Goal: Task Accomplishment & Management: Manage account settings

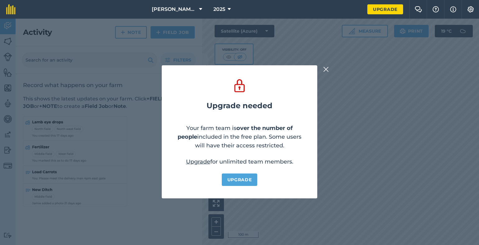
click at [323, 69] on button at bounding box center [325, 68] width 7 height 7
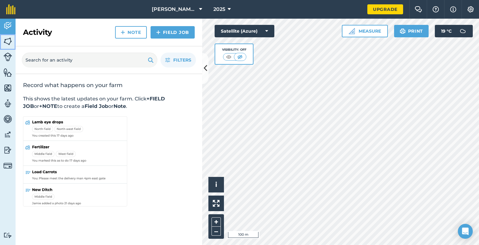
click at [7, 41] on img at bounding box center [7, 41] width 9 height 9
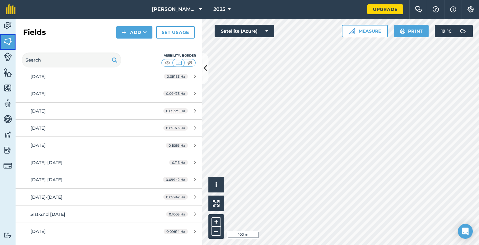
scroll to position [1767, 0]
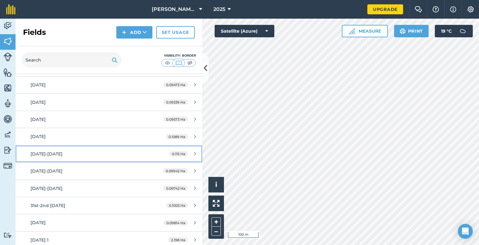
click at [49, 151] on span "25-27 Aug 25" at bounding box center [46, 154] width 32 height 6
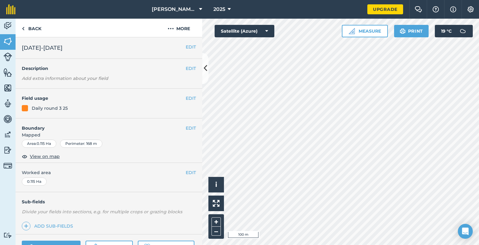
click at [49, 149] on div "Area : 0.115 Ha Perimeter : 168 m" at bounding box center [109, 145] width 187 height 11
click at [187, 47] on button "EDIT" at bounding box center [191, 47] width 10 height 7
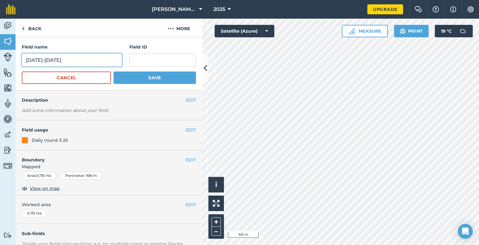
click at [39, 59] on input "25-27 Aug 25" at bounding box center [72, 59] width 100 height 13
type input "25 Aug 25"
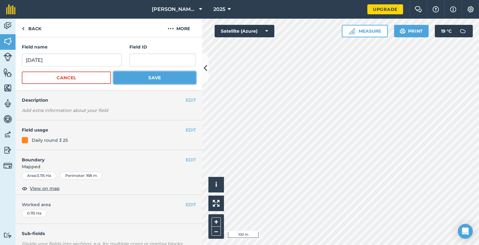
click at [118, 78] on button "Save" at bounding box center [155, 78] width 82 height 12
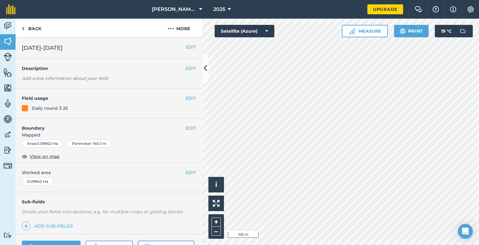
click at [37, 46] on span "28-30th August 25" at bounding box center [42, 48] width 41 height 9
drag, startPoint x: 37, startPoint y: 46, endPoint x: 40, endPoint y: 49, distance: 4.1
click at [40, 48] on span "28-30th August 25" at bounding box center [42, 48] width 41 height 9
click at [41, 50] on span "28-30th August 25" at bounding box center [42, 48] width 41 height 9
click at [186, 47] on button "EDIT" at bounding box center [191, 47] width 10 height 7
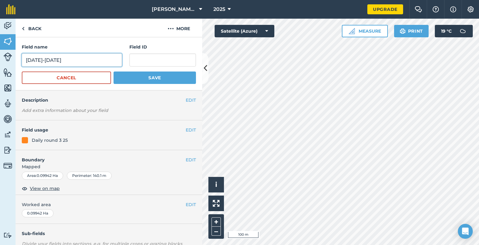
click at [39, 60] on input "28-30th August 25" at bounding box center [72, 59] width 100 height 13
type input "[DATE]"
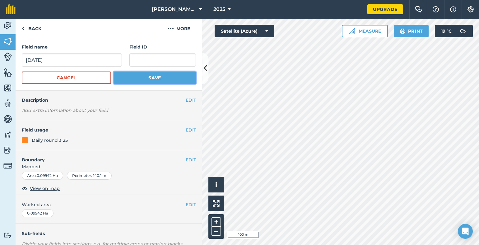
click at [118, 76] on button "Save" at bounding box center [155, 78] width 82 height 12
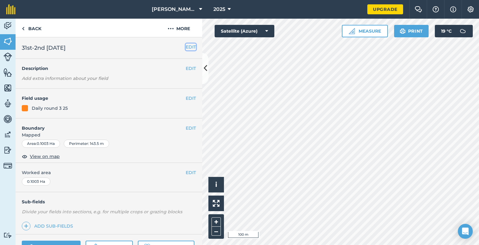
click at [186, 48] on button "EDIT" at bounding box center [191, 47] width 10 height 7
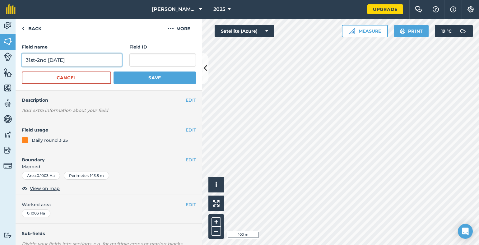
click at [58, 61] on input "31st-2nd Sept 25" at bounding box center [72, 59] width 100 height 13
click at [59, 61] on input "31st-2nd Sept 25" at bounding box center [72, 59] width 100 height 13
click at [59, 61] on input "31st-2nd Se 25" at bounding box center [72, 59] width 100 height 13
type input "[DATE]"
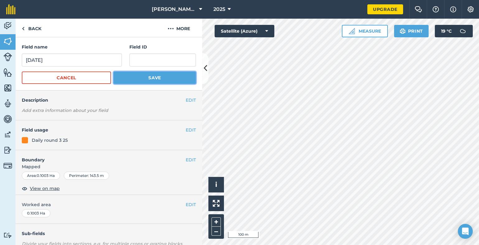
click at [126, 77] on button "Save" at bounding box center [155, 78] width 82 height 12
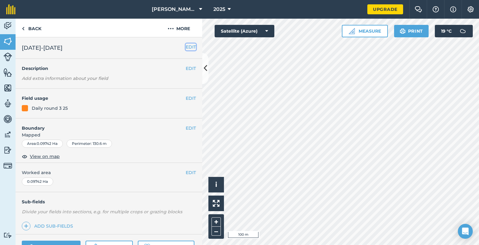
click at [186, 47] on button "EDIT" at bounding box center [191, 47] width 10 height 7
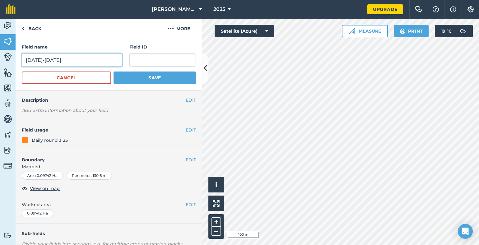
drag, startPoint x: 50, startPoint y: 60, endPoint x: 26, endPoint y: 60, distance: 24.3
click at [26, 60] on input "3-5th Sept 25" at bounding box center [72, 59] width 100 height 13
type input "29th August 25"
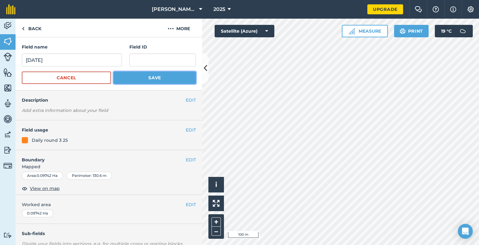
click at [128, 79] on button "Save" at bounding box center [155, 78] width 82 height 12
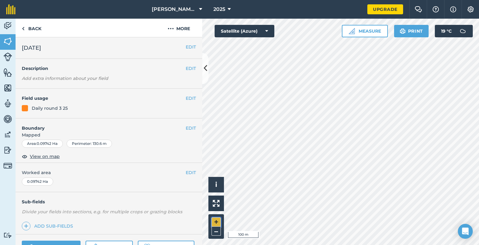
click at [217, 220] on button "+" at bounding box center [215, 221] width 9 height 9
click at [31, 29] on link "Back" at bounding box center [32, 28] width 32 height 18
click at [33, 29] on link "Back" at bounding box center [32, 28] width 32 height 18
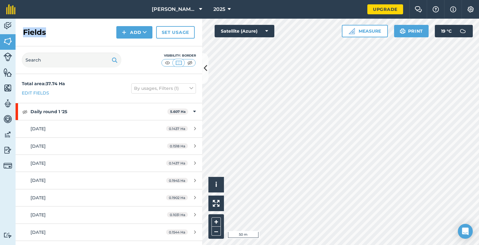
click at [33, 29] on h2 "Fields" at bounding box center [34, 32] width 23 height 10
click at [216, 221] on button "+" at bounding box center [215, 221] width 9 height 9
click at [206, 71] on icon at bounding box center [205, 68] width 3 height 11
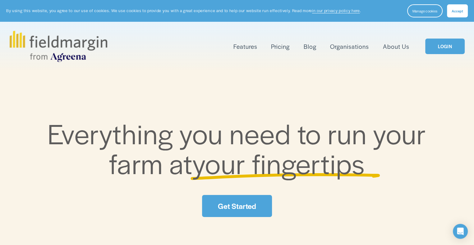
click at [444, 46] on link "LOGIN" at bounding box center [444, 47] width 39 height 16
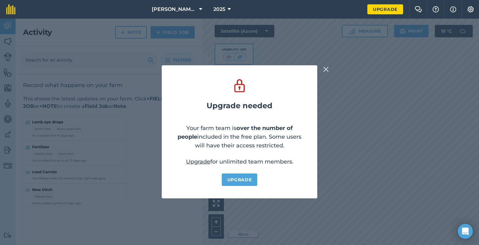
click at [324, 72] on img at bounding box center [326, 69] width 6 height 7
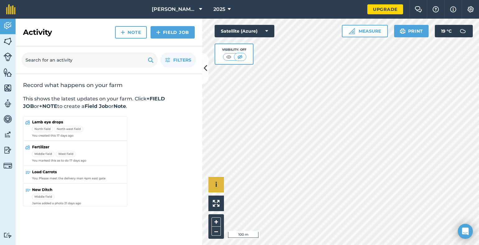
drag, startPoint x: 210, startPoint y: 218, endPoint x: 222, endPoint y: 188, distance: 32.3
click at [222, 188] on div "Hello i © 2025 TomTom, Microsoft 100 m + –" at bounding box center [340, 132] width 277 height 226
click at [221, 223] on div "+ –" at bounding box center [216, 226] width 16 height 25
click at [228, 206] on div "Hello i © 2025 TomTom, Microsoft 100 m + –" at bounding box center [340, 132] width 277 height 226
click at [470, 8] on img at bounding box center [470, 9] width 7 height 6
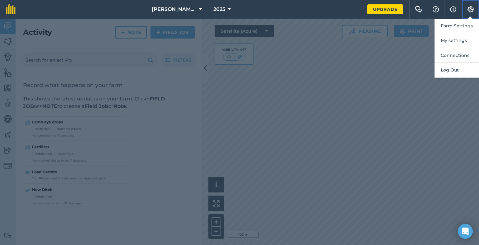
click at [470, 8] on img at bounding box center [470, 9] width 7 height 6
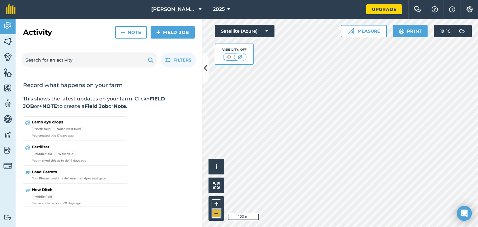
click at [215, 216] on button "–" at bounding box center [215, 213] width 9 height 9
click at [6, 41] on img at bounding box center [7, 41] width 9 height 9
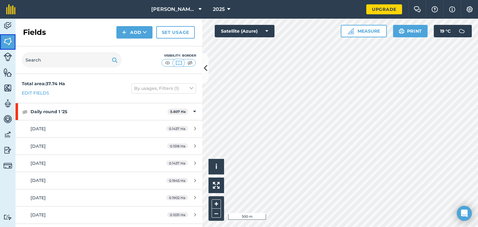
drag, startPoint x: 6, startPoint y: 41, endPoint x: 28, endPoint y: 44, distance: 22.2
click at [21, 42] on div "Activity Fields Livestock Features Maps Team Vehicles Data Reporting Billing Tu…" at bounding box center [239, 123] width 478 height 208
click at [215, 201] on button "+" at bounding box center [215, 203] width 9 height 9
click at [216, 202] on button "+" at bounding box center [215, 203] width 9 height 9
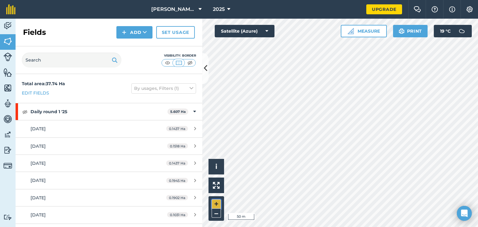
click at [216, 202] on button "+" at bounding box center [215, 203] width 9 height 9
click at [214, 213] on button "–" at bounding box center [215, 213] width 9 height 9
drag, startPoint x: 214, startPoint y: 213, endPoint x: 221, endPoint y: 211, distance: 8.1
click at [214, 213] on button "–" at bounding box center [215, 213] width 9 height 9
click at [215, 202] on button "+" at bounding box center [215, 203] width 9 height 9
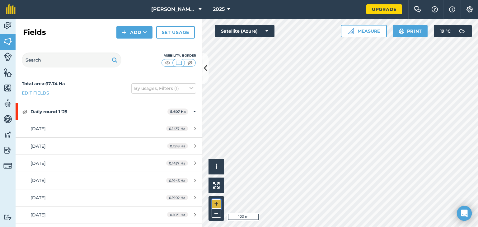
click at [215, 202] on button "+" at bounding box center [215, 203] width 9 height 9
click at [217, 215] on button "–" at bounding box center [215, 213] width 9 height 9
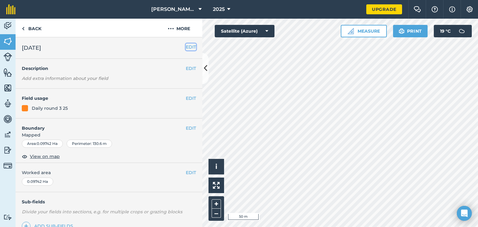
click at [186, 49] on button "EDIT" at bounding box center [191, 47] width 10 height 7
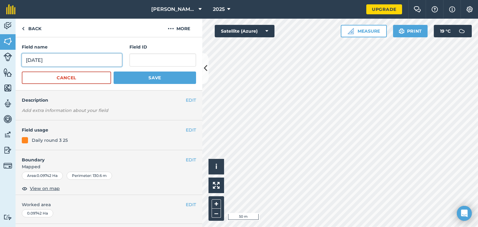
click at [31, 62] on input "29th August 25" at bounding box center [72, 59] width 100 height 13
type input "[DATE]"
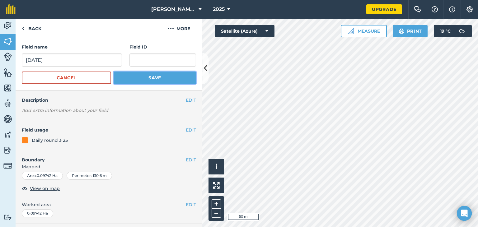
click at [132, 79] on button "Save" at bounding box center [155, 78] width 82 height 12
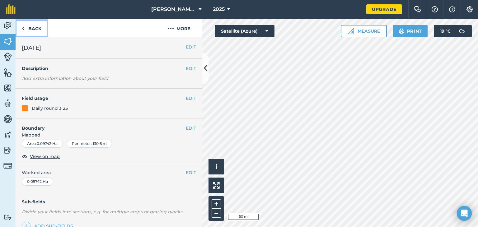
click at [23, 28] on img at bounding box center [23, 28] width 3 height 7
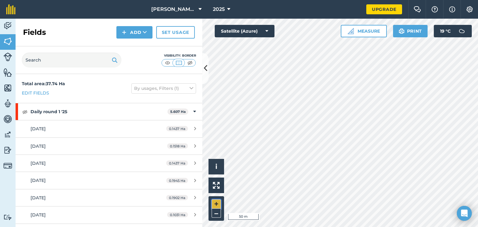
click at [218, 202] on button "+" at bounding box center [215, 203] width 9 height 9
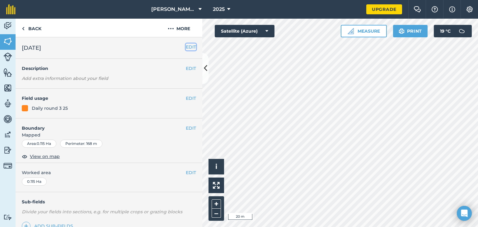
click at [188, 48] on button "EDIT" at bounding box center [191, 47] width 10 height 7
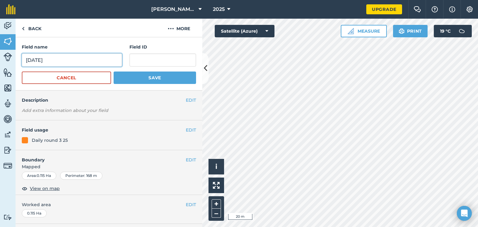
click at [44, 64] on input "25 Aug 25" at bounding box center [72, 59] width 100 height 13
type input "[DATE]"
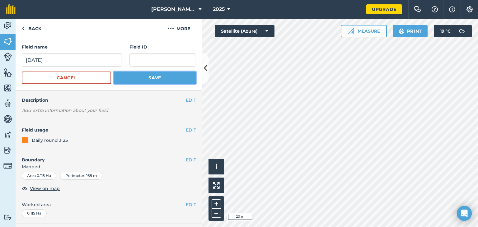
click at [122, 78] on button "Save" at bounding box center [155, 78] width 82 height 12
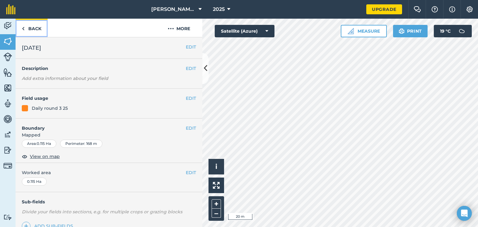
click at [34, 26] on link "Back" at bounding box center [32, 28] width 32 height 18
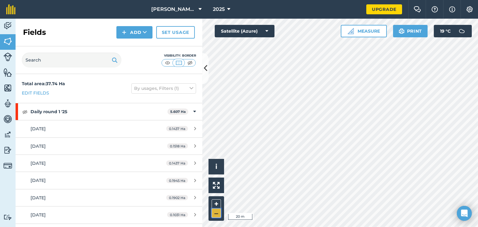
click at [215, 214] on button "–" at bounding box center [215, 213] width 9 height 9
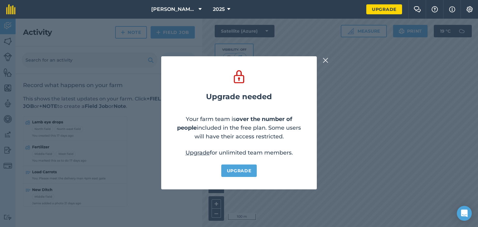
click at [324, 59] on img at bounding box center [326, 60] width 6 height 7
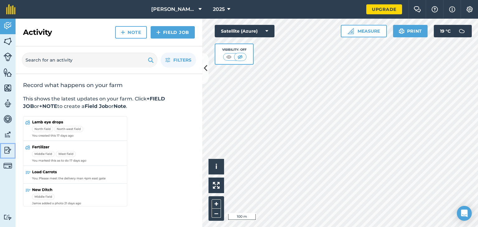
click at [7, 152] on img at bounding box center [7, 150] width 9 height 9
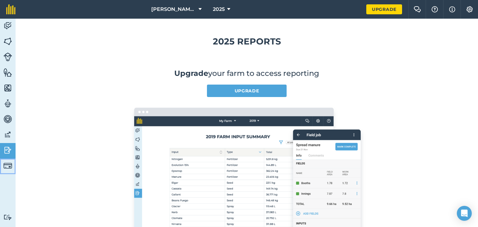
click at [6, 161] on img at bounding box center [7, 165] width 9 height 9
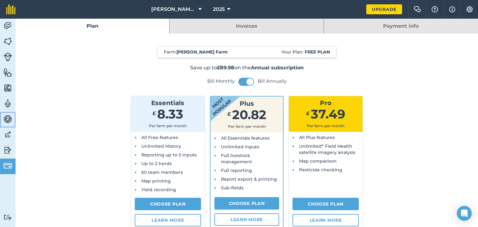
click at [4, 126] on link "Vehicles" at bounding box center [8, 120] width 16 height 16
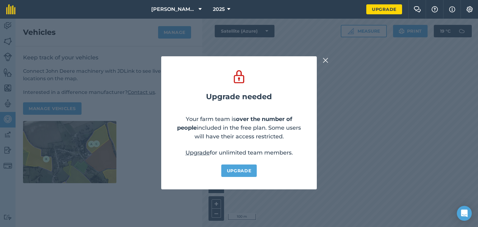
click at [5, 133] on div "Upgrade needed Your farm team is over the number of people included in the free…" at bounding box center [239, 123] width 478 height 208
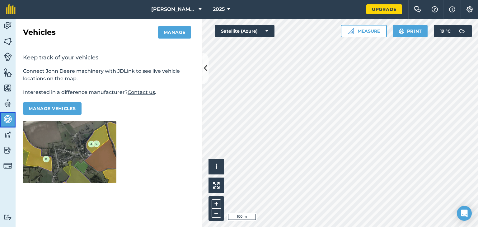
click at [5, 126] on link "Vehicles" at bounding box center [8, 120] width 16 height 16
click at [6, 104] on img at bounding box center [7, 103] width 9 height 9
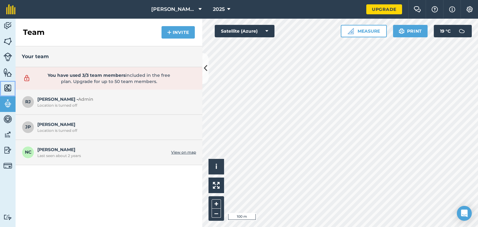
click at [8, 86] on img at bounding box center [7, 87] width 9 height 9
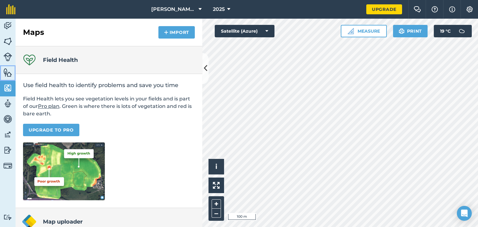
click at [8, 72] on img at bounding box center [7, 72] width 9 height 9
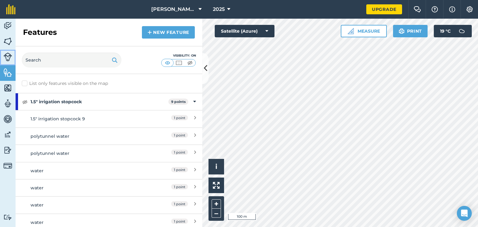
click at [8, 56] on img at bounding box center [7, 57] width 9 height 9
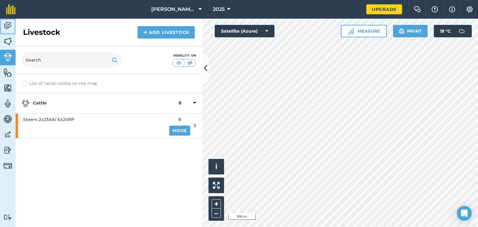
click at [7, 26] on img at bounding box center [7, 25] width 9 height 9
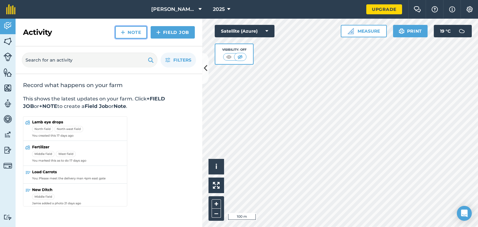
click at [137, 29] on link "Note" at bounding box center [131, 32] width 32 height 12
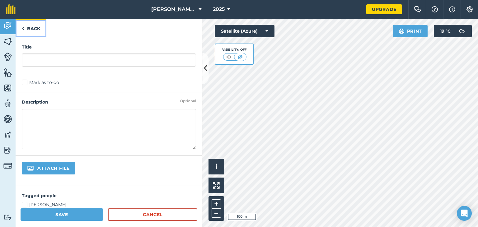
click at [27, 28] on link "Back" at bounding box center [31, 28] width 31 height 18
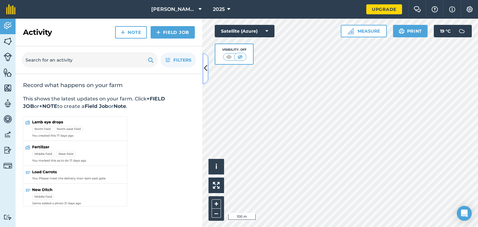
click at [204, 70] on icon at bounding box center [205, 68] width 3 height 11
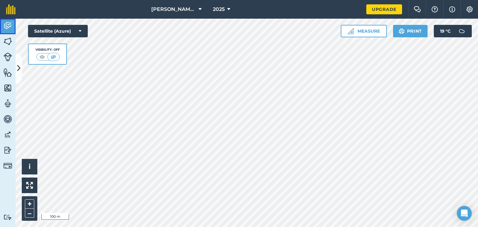
click at [5, 23] on img at bounding box center [7, 25] width 9 height 9
click at [7, 23] on img at bounding box center [7, 25] width 9 height 9
click at [7, 24] on img at bounding box center [7, 25] width 9 height 9
click at [9, 8] on img at bounding box center [10, 9] width 9 height 10
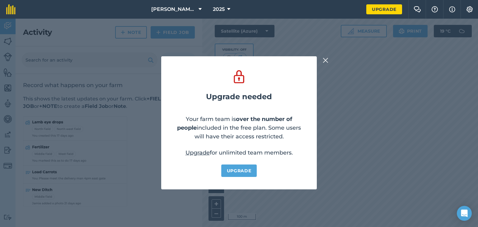
click at [324, 60] on img at bounding box center [326, 60] width 6 height 7
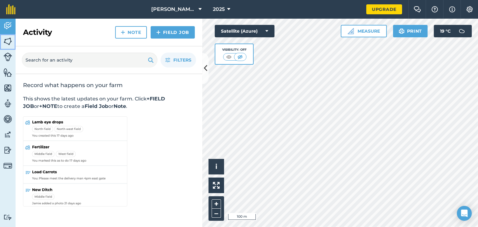
click at [10, 41] on img at bounding box center [7, 41] width 9 height 9
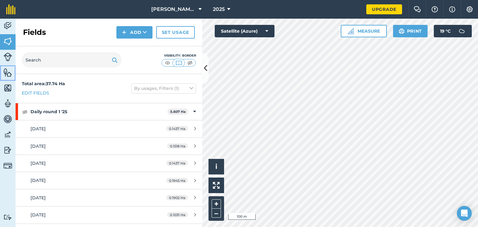
click at [6, 69] on img at bounding box center [7, 72] width 9 height 9
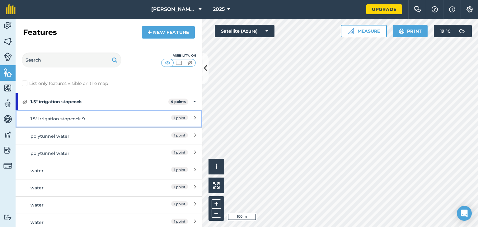
click at [57, 118] on div "1.5" irrigation stopcock 9" at bounding box center [85, 118] width 110 height 7
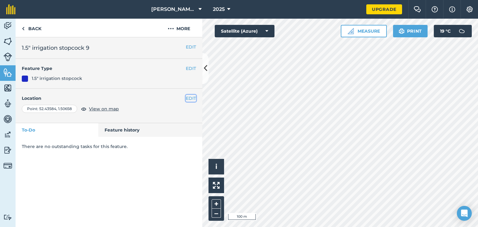
click at [189, 100] on button "EDIT" at bounding box center [191, 98] width 10 height 7
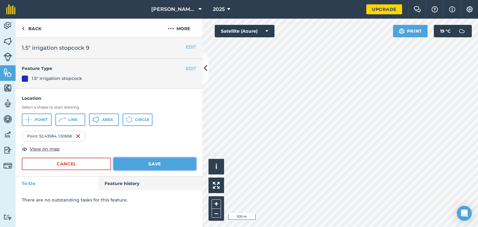
click at [142, 164] on button "Save" at bounding box center [155, 164] width 82 height 12
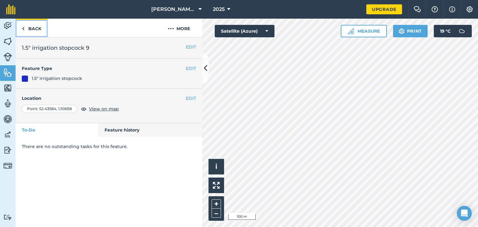
click at [34, 30] on link "Back" at bounding box center [32, 28] width 32 height 18
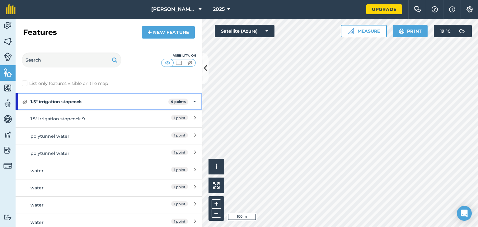
click at [61, 102] on strong "1.5" irrigation stopcock" at bounding box center [99, 101] width 138 height 17
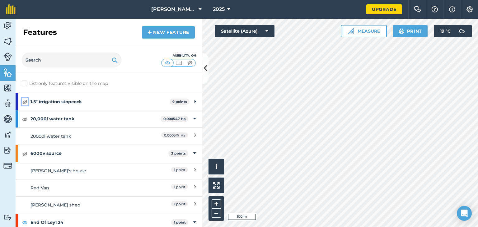
click at [25, 101] on img at bounding box center [25, 101] width 6 height 7
click at [218, 205] on button "+" at bounding box center [215, 203] width 9 height 9
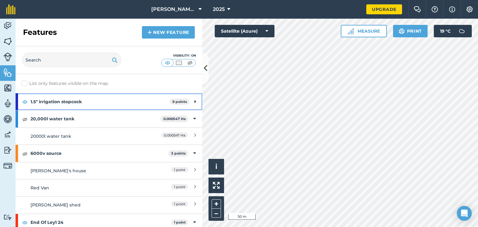
click at [55, 99] on strong "1.5" irrigation stopcock" at bounding box center [99, 101] width 139 height 17
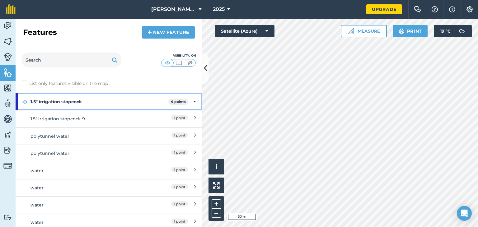
drag, startPoint x: 49, startPoint y: 102, endPoint x: 192, endPoint y: 105, distance: 142.5
click at [192, 105] on div "1.5" irrigation stopcock 9 points" at bounding box center [109, 101] width 187 height 17
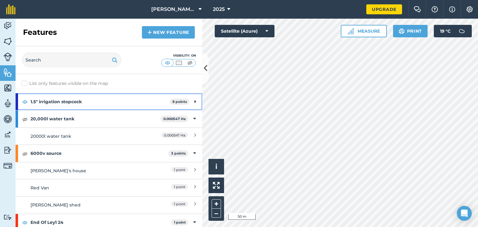
click at [194, 102] on icon at bounding box center [195, 101] width 2 height 7
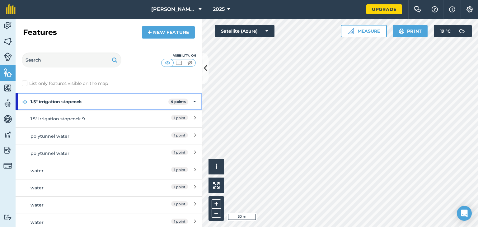
click at [193, 102] on icon at bounding box center [194, 101] width 3 height 7
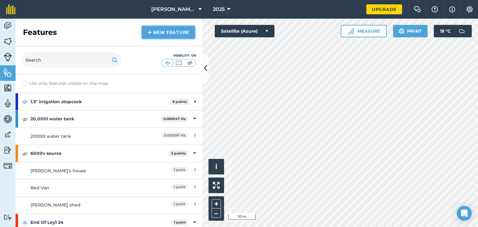
click at [163, 33] on link "New feature" at bounding box center [168, 32] width 53 height 12
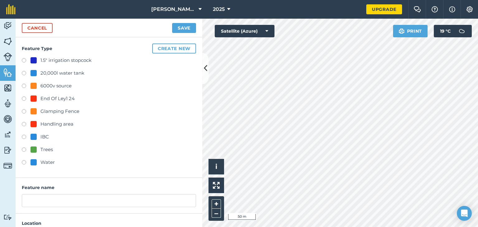
click at [62, 59] on div "1.5" irrigation stopcock" at bounding box center [65, 60] width 51 height 7
radio input "true"
type input "1.5" irrigation stopcock 10"
click at [175, 49] on button "Create new" at bounding box center [174, 49] width 44 height 10
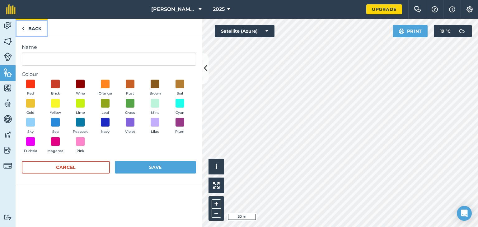
click at [36, 30] on link "Back" at bounding box center [32, 28] width 32 height 18
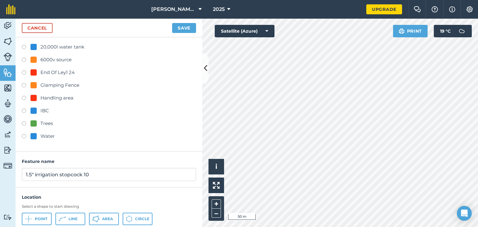
scroll to position [45, 0]
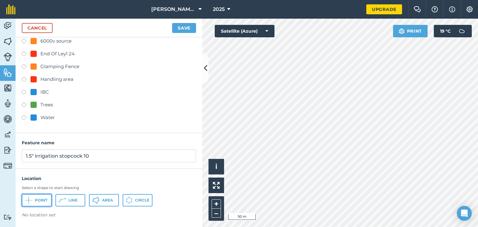
click at [41, 196] on button "Point" at bounding box center [37, 200] width 30 height 12
click at [23, 118] on label at bounding box center [26, 118] width 9 height 6
radio input "true"
type input "Water"
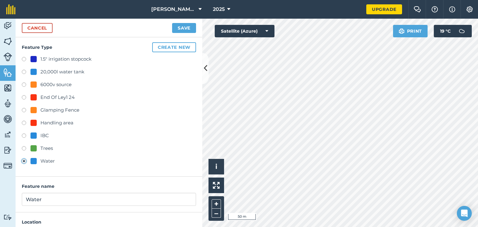
scroll to position [0, 0]
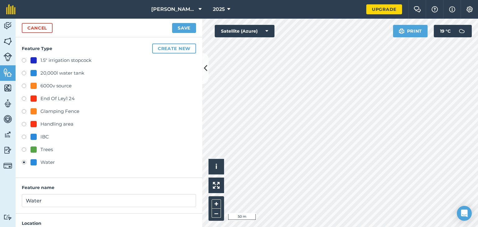
click at [25, 60] on label at bounding box center [26, 61] width 9 height 6
radio input "true"
type input "1.5" irrigation stopcock 10"
click at [182, 30] on button "Save" at bounding box center [184, 28] width 24 height 10
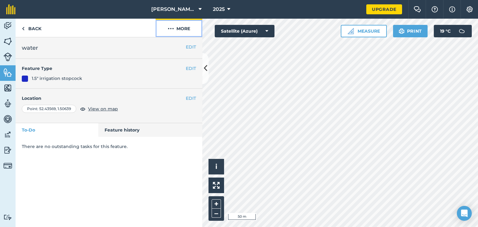
click at [180, 27] on button "More" at bounding box center [179, 28] width 47 height 18
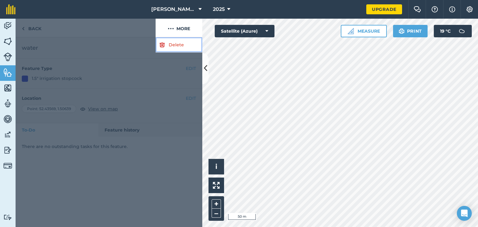
click at [174, 45] on link "Delete" at bounding box center [179, 44] width 47 height 15
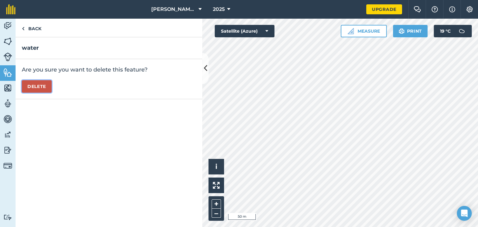
click at [37, 87] on button "Delete" at bounding box center [37, 86] width 30 height 12
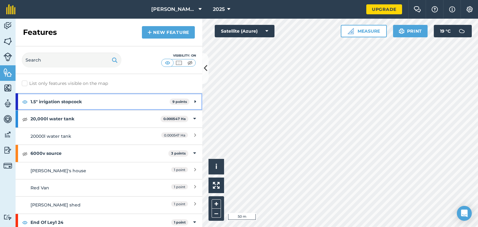
click at [70, 101] on strong "1.5" irrigation stopcock" at bounding box center [99, 101] width 139 height 17
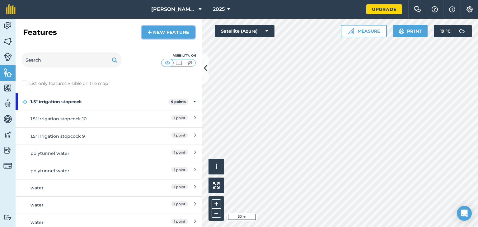
click at [170, 34] on link "New feature" at bounding box center [168, 32] width 53 height 12
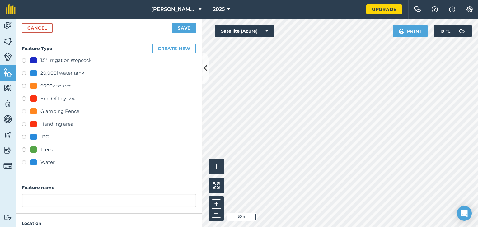
click at [24, 60] on label at bounding box center [26, 61] width 9 height 6
radio input "true"
type input "1.5" irrigation stopcock 10"
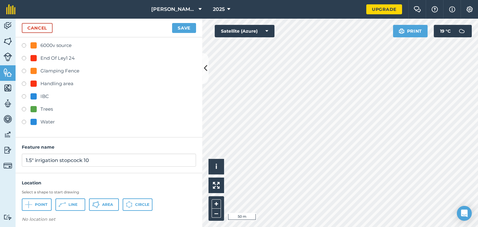
scroll to position [45, 0]
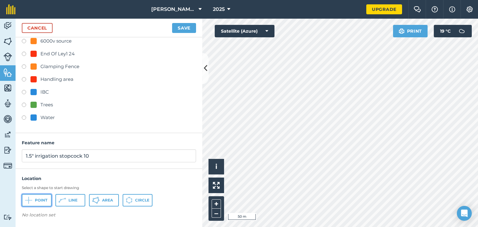
click at [39, 200] on span "Point" at bounding box center [41, 200] width 12 height 5
click at [183, 28] on button "Save" at bounding box center [184, 28] width 24 height 10
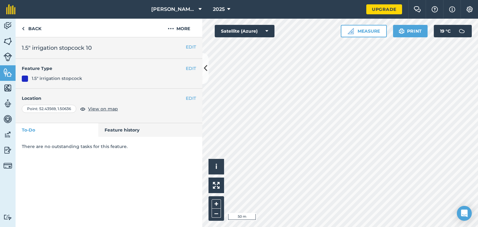
click at [42, 44] on h2 "1.5" irrigation stopcock 10" at bounding box center [109, 48] width 174 height 9
click at [33, 28] on link "Back" at bounding box center [32, 28] width 32 height 18
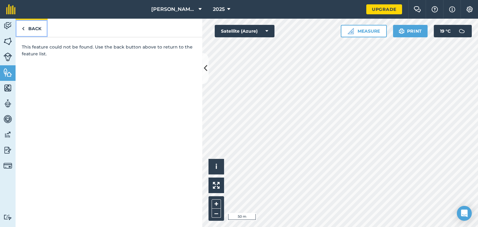
click at [31, 29] on link "Back" at bounding box center [32, 28] width 32 height 18
